Goal: Task Accomplishment & Management: Use online tool/utility

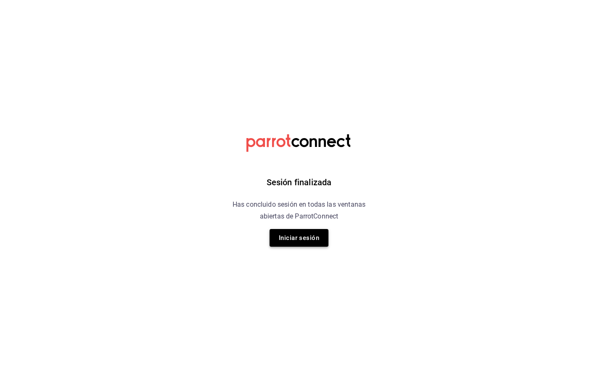
click at [278, 240] on button "Iniciar sesión" at bounding box center [299, 238] width 59 height 18
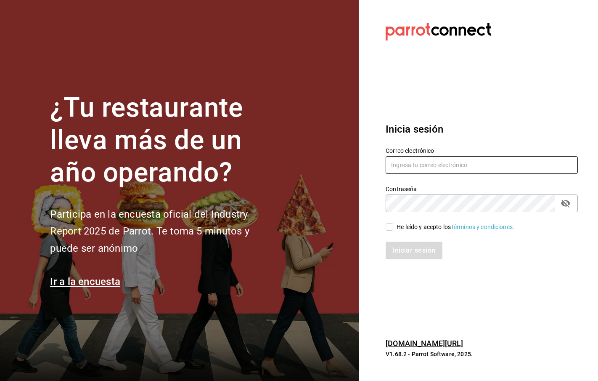
type input "sad.alegria@gmail.com"
click at [402, 227] on div "He leído y acepto los Términos y condiciones." at bounding box center [456, 226] width 118 height 9
click at [393, 227] on input "He leído y acepto los Términos y condiciones." at bounding box center [390, 227] width 8 height 8
checkbox input "true"
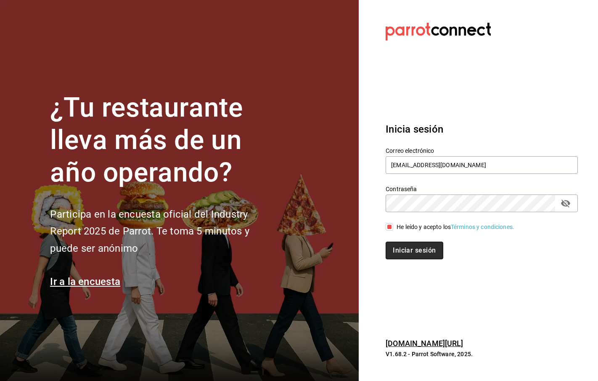
click at [405, 251] on button "Iniciar sesión" at bounding box center [414, 250] width 57 height 18
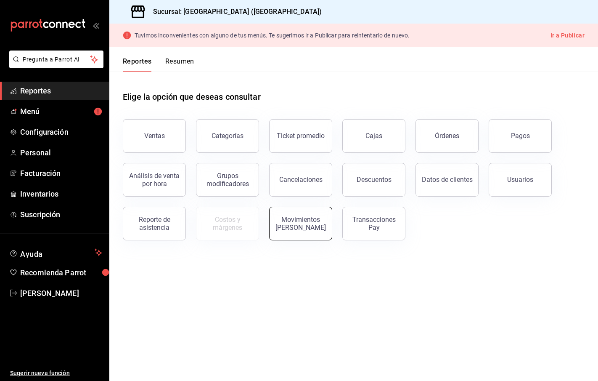
click at [298, 222] on div "Movimientos [PERSON_NAME]" at bounding box center [301, 223] width 52 height 16
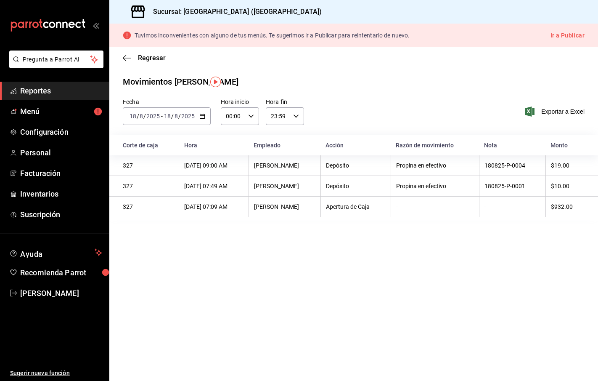
click at [194, 117] on input "2025" at bounding box center [188, 116] width 14 height 7
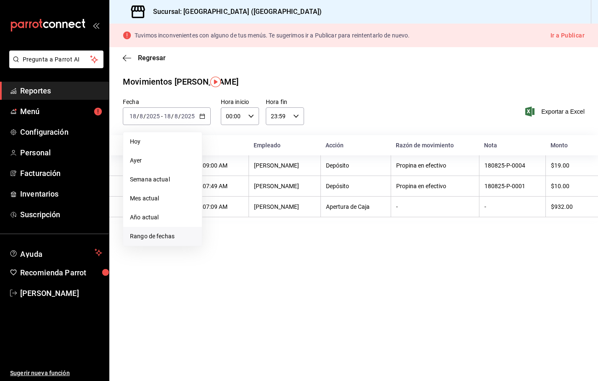
click at [151, 239] on span "Rango de fechas" at bounding box center [162, 236] width 65 height 9
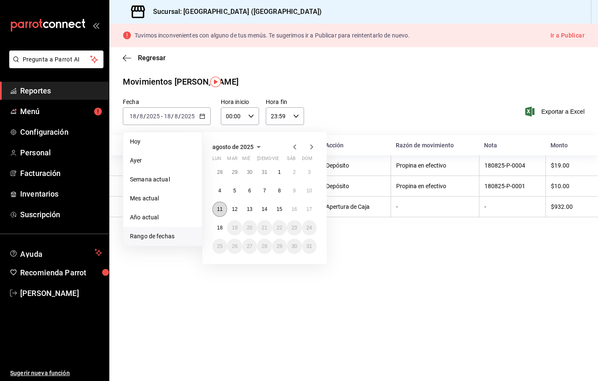
click at [222, 210] on abbr "11" at bounding box center [219, 209] width 5 height 6
click at [309, 209] on abbr "17" at bounding box center [309, 209] width 5 height 6
